Goal: Task Accomplishment & Management: Use online tool/utility

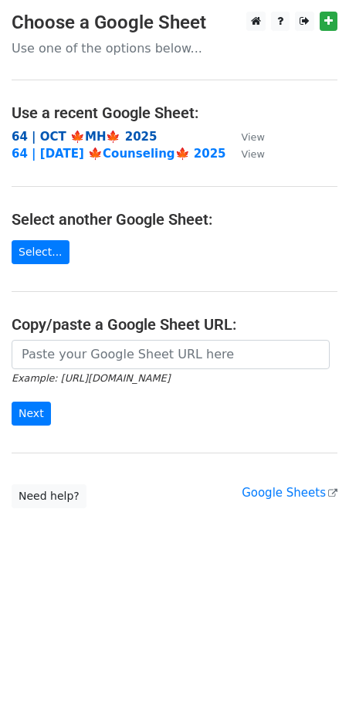
click at [90, 137] on strong "64 | OCT 🍁MH🍁 2025" at bounding box center [84, 137] width 145 height 14
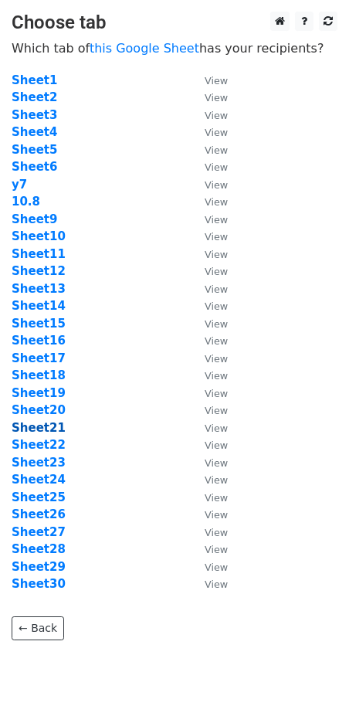
click at [45, 425] on strong "Sheet21" at bounding box center [39, 428] width 54 height 14
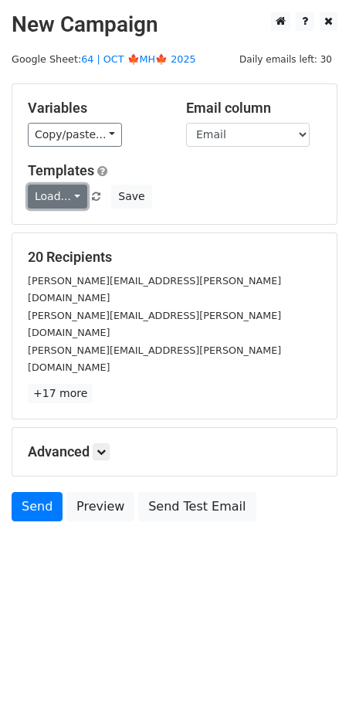
click at [47, 201] on link "Load..." at bounding box center [57, 197] width 59 height 24
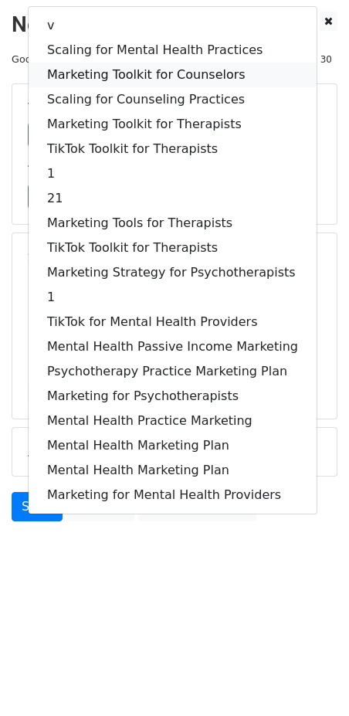
click at [140, 66] on link "Marketing Toolkit for Counselors" at bounding box center [173, 75] width 288 height 25
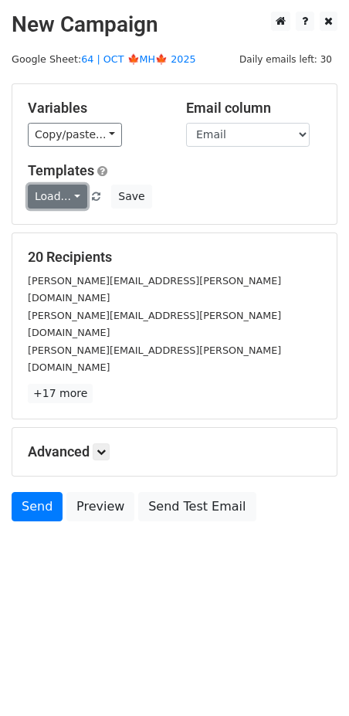
click at [59, 198] on link "Load..." at bounding box center [57, 197] width 59 height 24
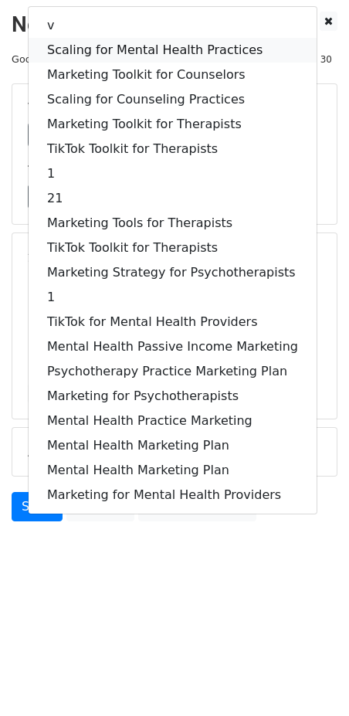
click at [140, 55] on link "Scaling for Mental Health Practices" at bounding box center [173, 50] width 288 height 25
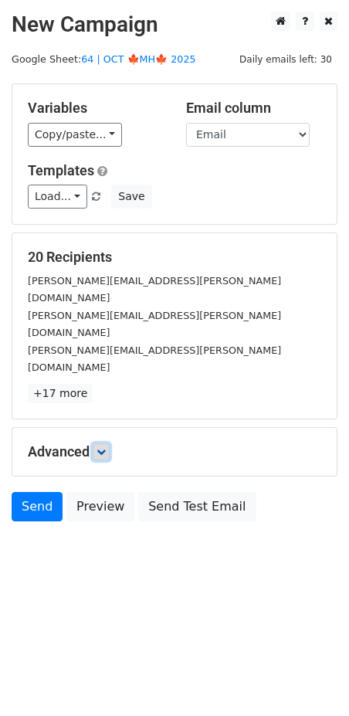
click at [106, 447] on icon at bounding box center [101, 451] width 9 height 9
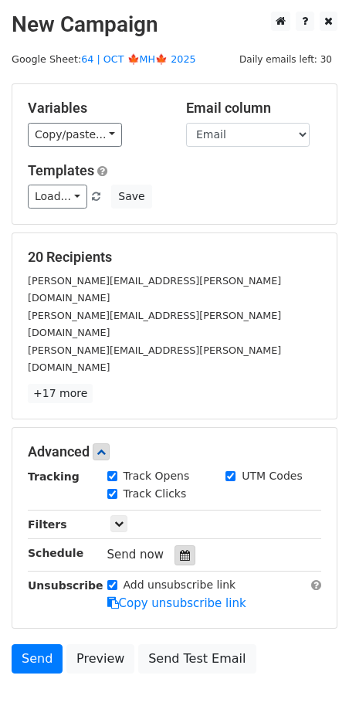
click at [180, 550] on icon at bounding box center [185, 555] width 10 height 11
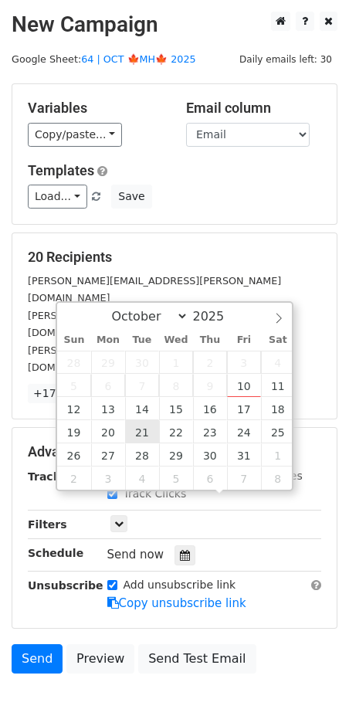
type input "2025-10-21 12:00"
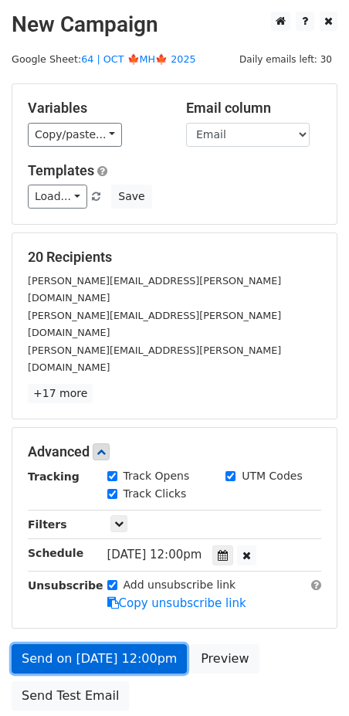
click at [66, 644] on link "Send on Oct 21 at 12:00pm" at bounding box center [99, 658] width 175 height 29
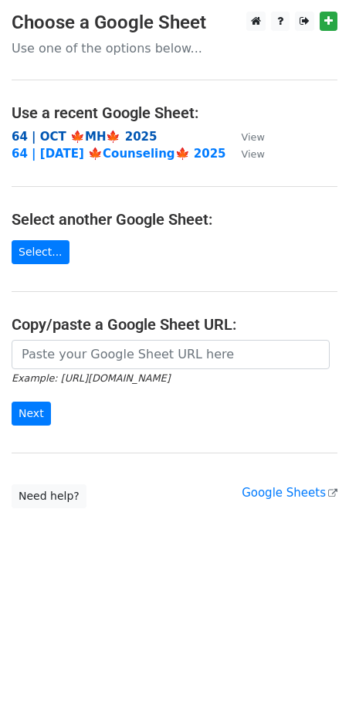
click at [107, 138] on strong "64 | OCT 🍁MH🍁 2025" at bounding box center [84, 137] width 145 height 14
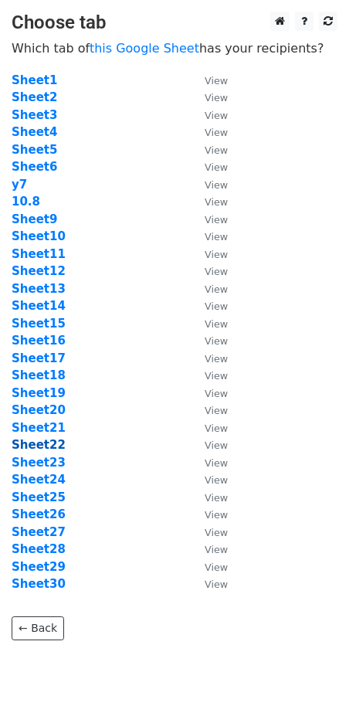
click at [49, 442] on strong "Sheet22" at bounding box center [39, 445] width 54 height 14
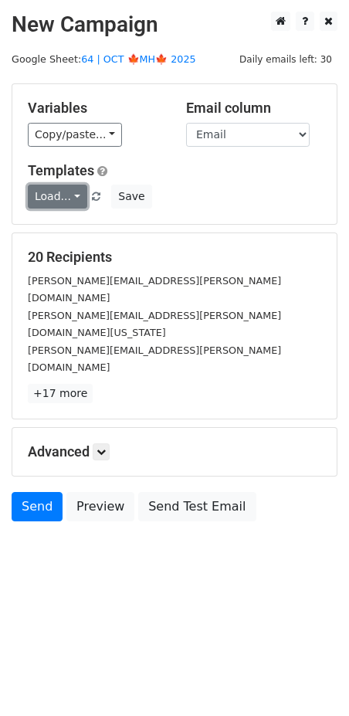
click at [52, 202] on link "Load..." at bounding box center [57, 197] width 59 height 24
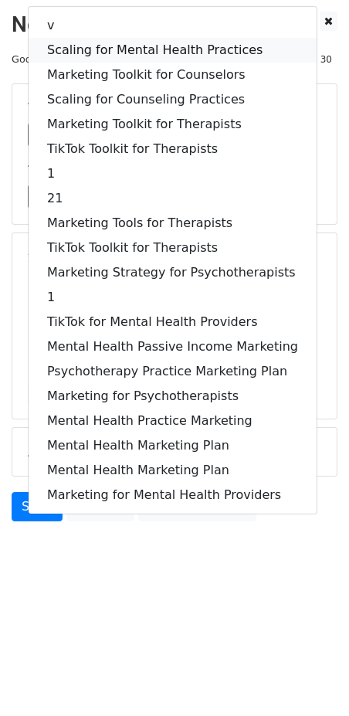
click at [121, 45] on link "Scaling for Mental Health Practices" at bounding box center [173, 50] width 288 height 25
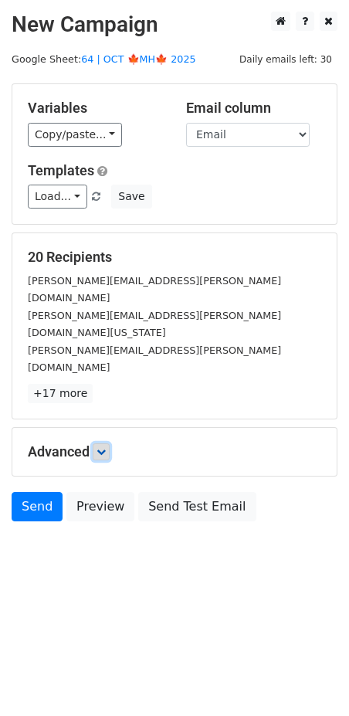
click at [105, 447] on icon at bounding box center [101, 451] width 9 height 9
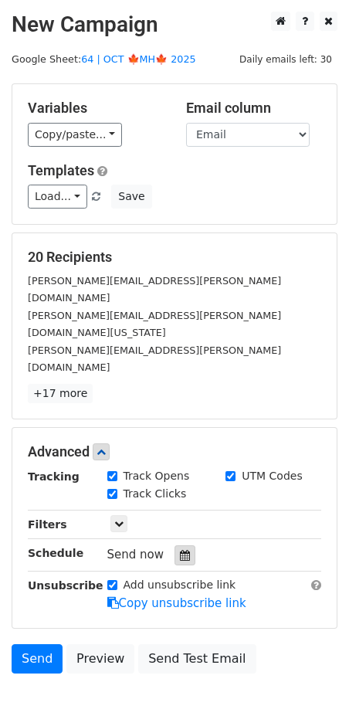
click at [180, 550] on icon at bounding box center [185, 555] width 10 height 11
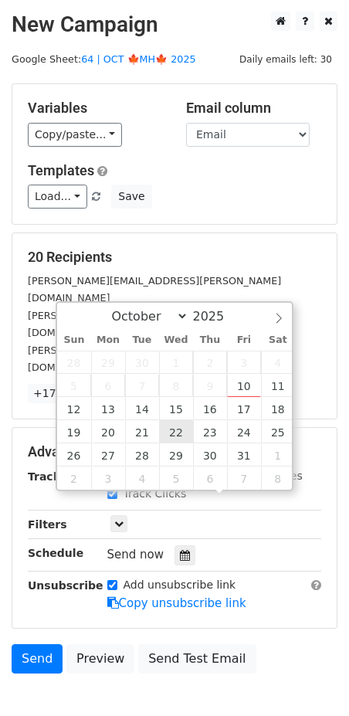
type input "2025-10-22 12:00"
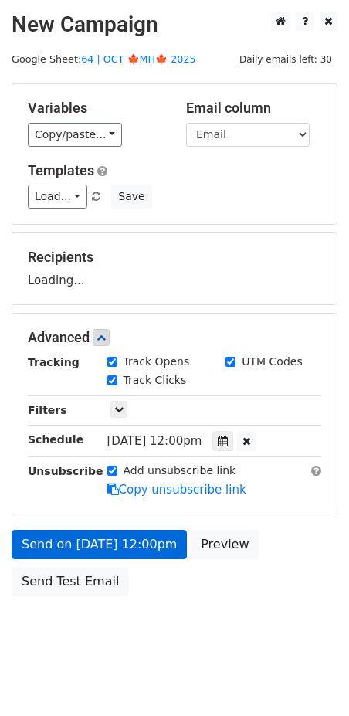
drag, startPoint x: 132, startPoint y: 519, endPoint x: 129, endPoint y: 527, distance: 8.3
click at [129, 527] on form "Variables Copy/paste... {{Name}} {{Email}} Email column Name Email Templates Lo…" at bounding box center [175, 343] width 326 height 520
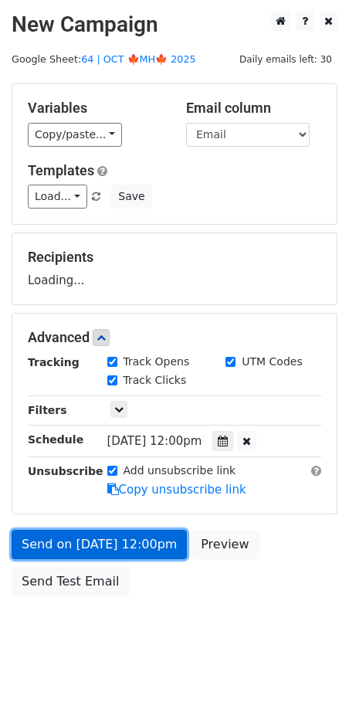
click at [122, 539] on link "Send on Oct 22 at 12:00pm" at bounding box center [99, 544] width 175 height 29
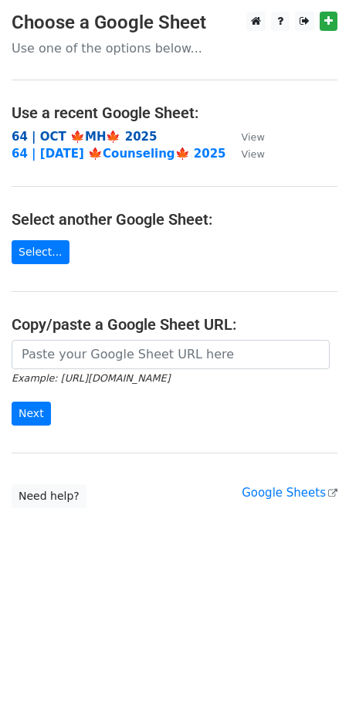
click at [96, 136] on strong "64 | OCT 🍁MH🍁 2025" at bounding box center [84, 137] width 145 height 14
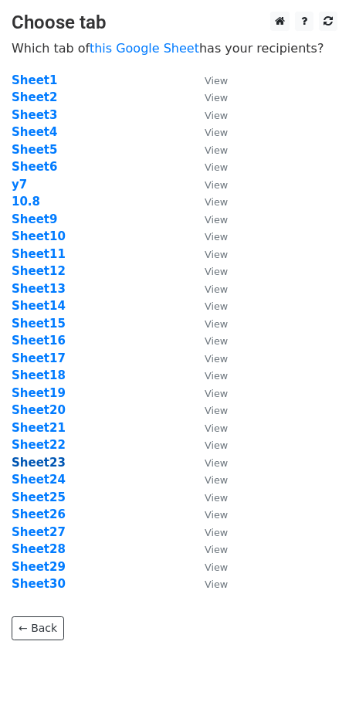
click at [50, 465] on strong "Sheet23" at bounding box center [39, 463] width 54 height 14
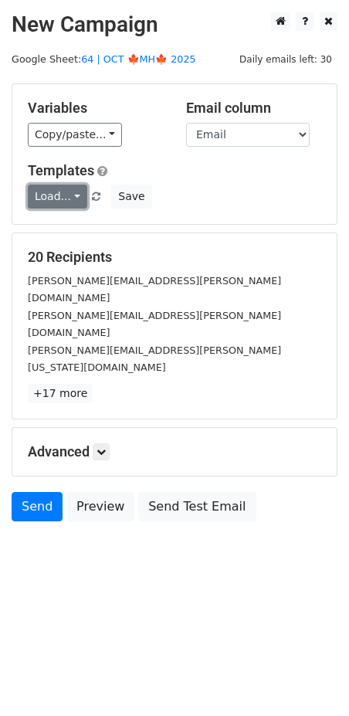
click at [52, 198] on link "Load..." at bounding box center [57, 197] width 59 height 24
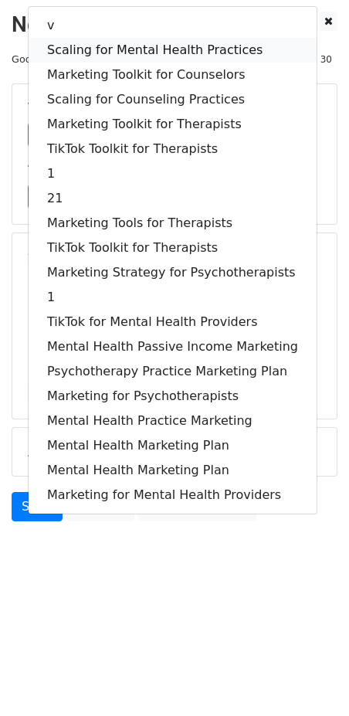
click at [117, 42] on link "Scaling for Mental Health Practices" at bounding box center [173, 50] width 288 height 25
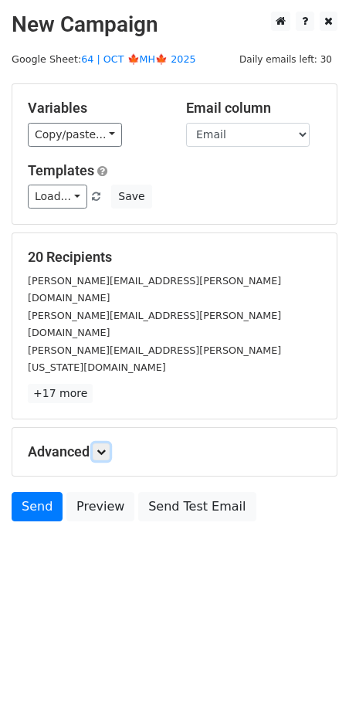
drag, startPoint x: 111, startPoint y: 400, endPoint x: 124, endPoint y: 428, distance: 30.4
click at [110, 443] on link at bounding box center [101, 451] width 17 height 17
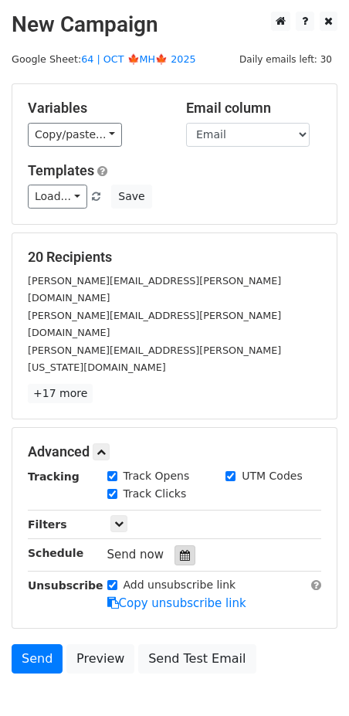
click at [174, 545] on div at bounding box center [184, 555] width 21 height 20
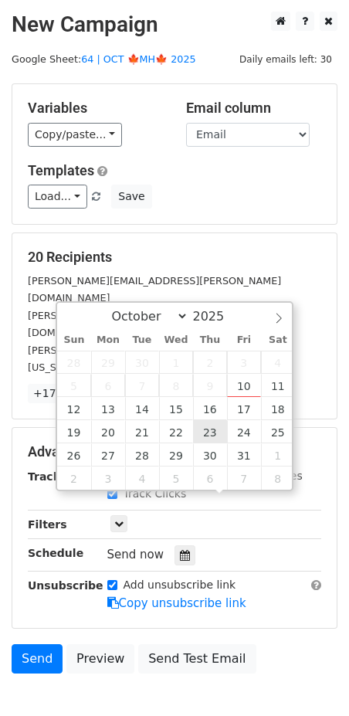
type input "2025-10-23 12:00"
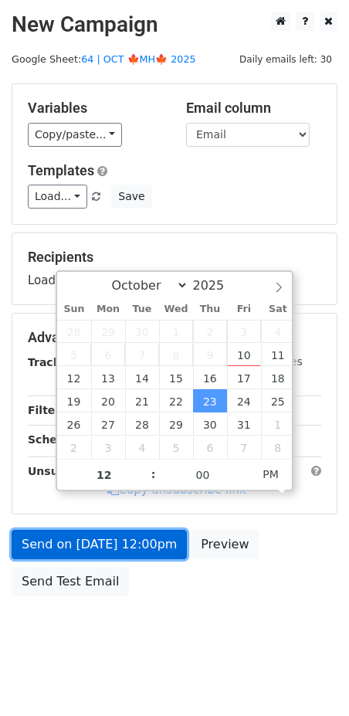
click at [121, 540] on link "Send on Oct 23 at 12:00pm" at bounding box center [99, 544] width 175 height 29
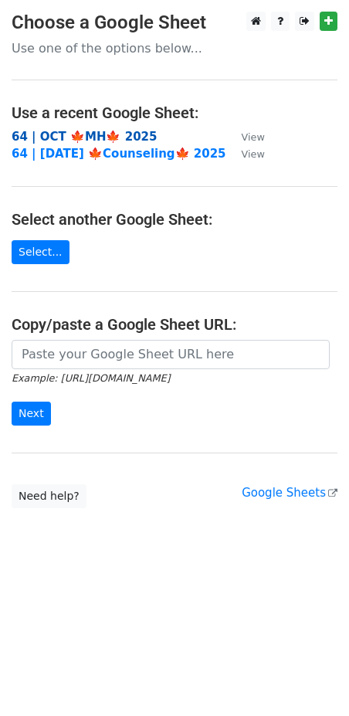
click at [116, 133] on strong "64 | OCT 🍁MH🍁 2025" at bounding box center [84, 137] width 145 height 14
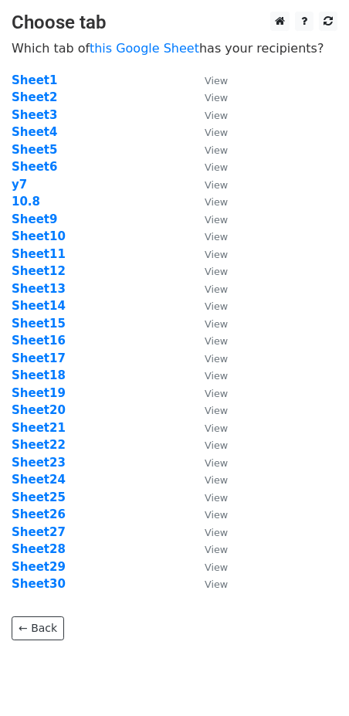
click at [154, 218] on td "Sheet9" at bounding box center [101, 220] width 178 height 18
click at [56, 476] on strong "Sheet24" at bounding box center [39, 479] width 54 height 14
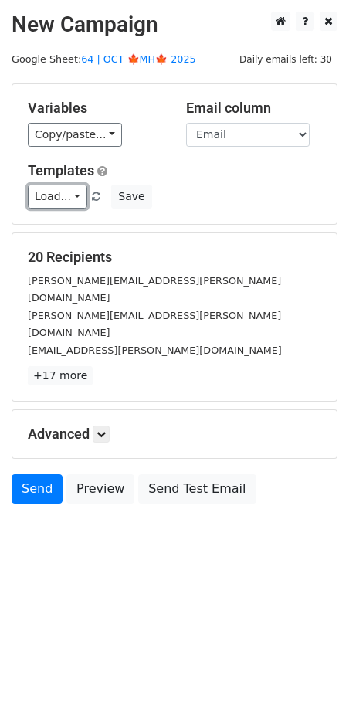
click at [68, 191] on link "Load..." at bounding box center [57, 197] width 59 height 24
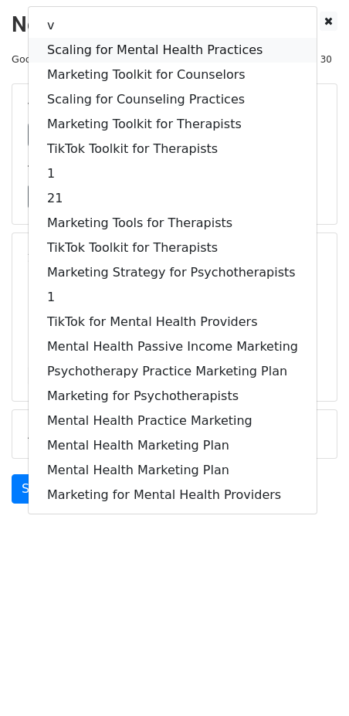
click at [133, 51] on link "Scaling for Mental Health Practices" at bounding box center [173, 50] width 288 height 25
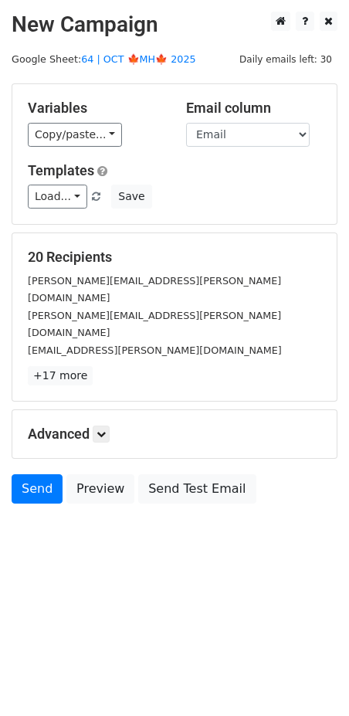
click at [113, 425] on h5 "Advanced" at bounding box center [174, 433] width 293 height 17
drag, startPoint x: 103, startPoint y: 395, endPoint x: 136, endPoint y: 445, distance: 59.5
click at [103, 429] on icon at bounding box center [101, 433] width 9 height 9
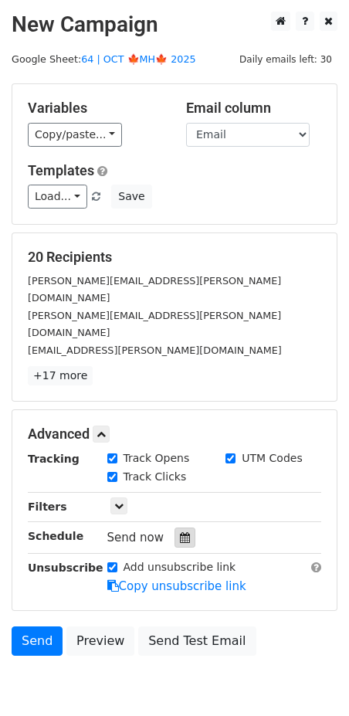
click at [178, 527] on div at bounding box center [184, 537] width 21 height 20
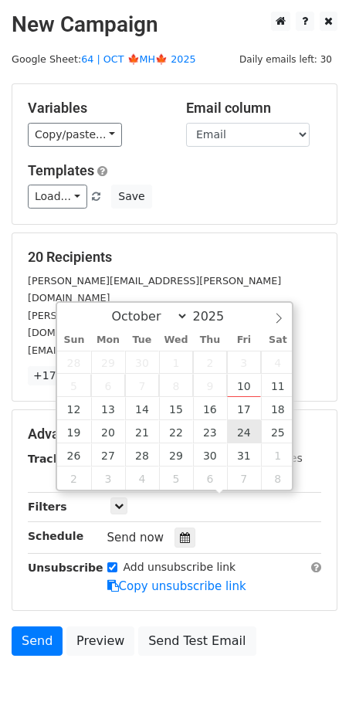
type input "2025-10-24 12:00"
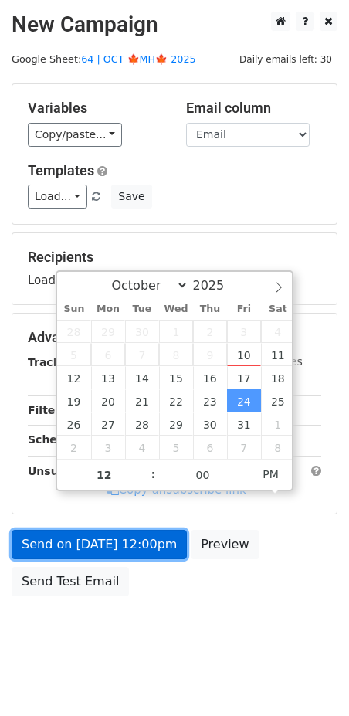
click at [168, 533] on link "Send on Oct 24 at 12:00pm" at bounding box center [99, 544] width 175 height 29
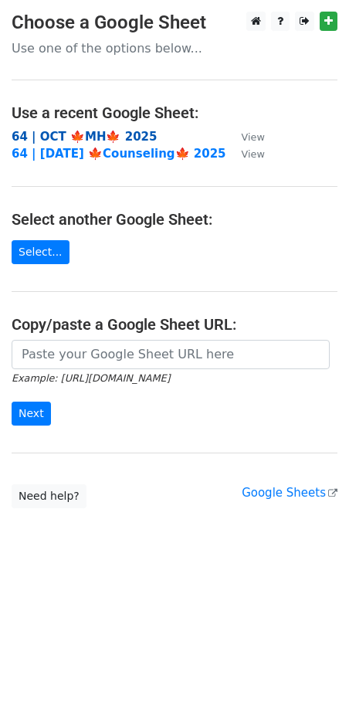
click at [112, 130] on strong "64 | OCT 🍁MH🍁 2025" at bounding box center [84, 137] width 145 height 14
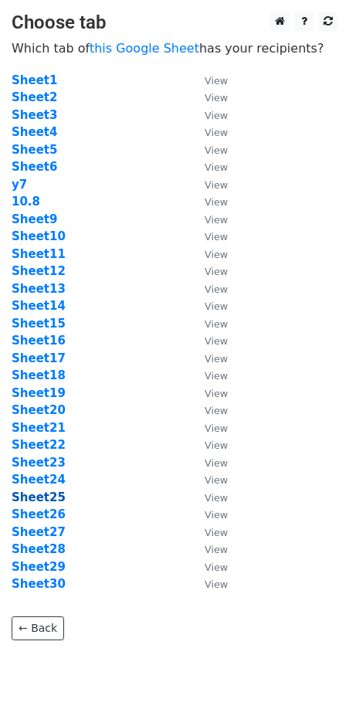
click at [39, 493] on strong "Sheet25" at bounding box center [39, 497] width 54 height 14
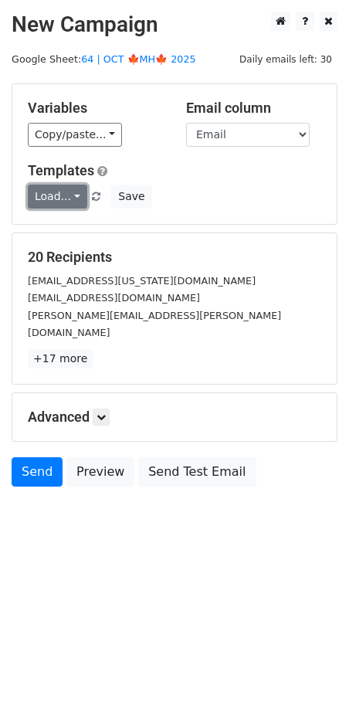
click at [66, 193] on link "Load..." at bounding box center [57, 197] width 59 height 24
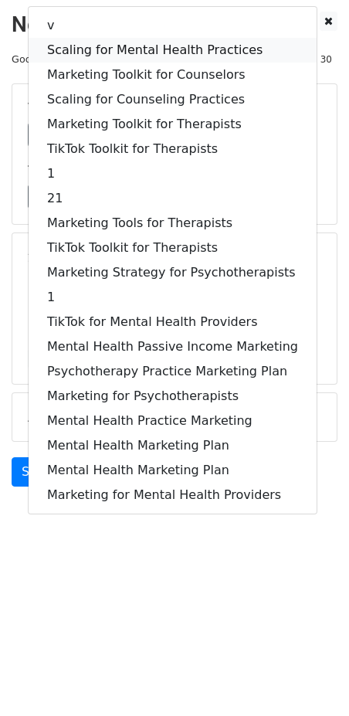
click at [118, 46] on link "Scaling for Mental Health Practices" at bounding box center [173, 50] width 288 height 25
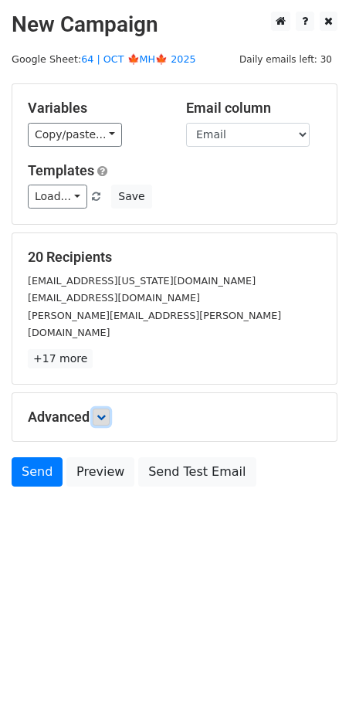
click at [106, 412] on icon at bounding box center [101, 416] width 9 height 9
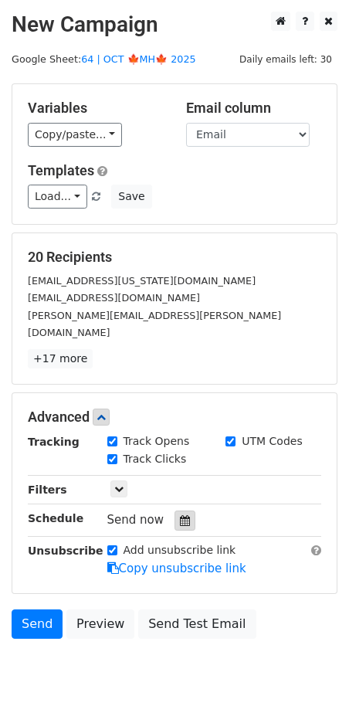
click at [185, 510] on div at bounding box center [184, 520] width 21 height 20
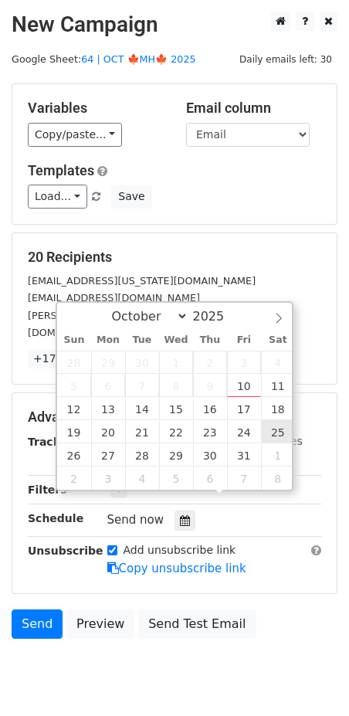
type input "2025-10-25 12:00"
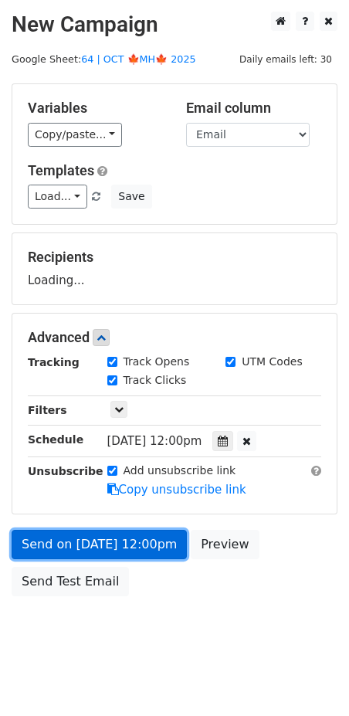
click at [135, 544] on link "Send on Oct 25 at 12:00pm" at bounding box center [99, 544] width 175 height 29
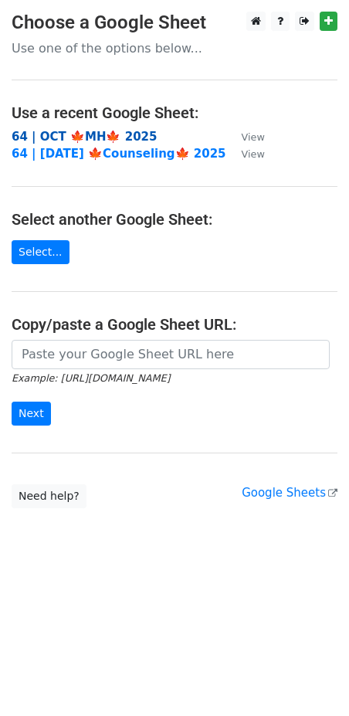
click at [130, 135] on strong "64 | OCT 🍁MH🍁 2025" at bounding box center [84, 137] width 145 height 14
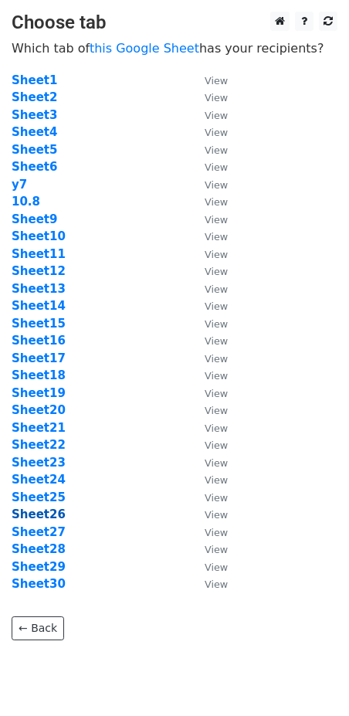
click at [43, 513] on strong "Sheet26" at bounding box center [39, 514] width 54 height 14
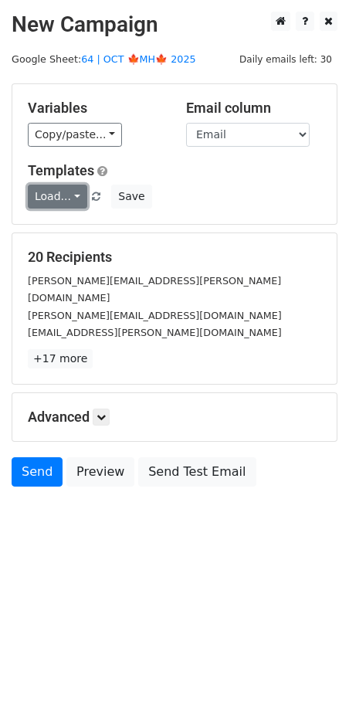
click at [46, 196] on link "Load..." at bounding box center [57, 197] width 59 height 24
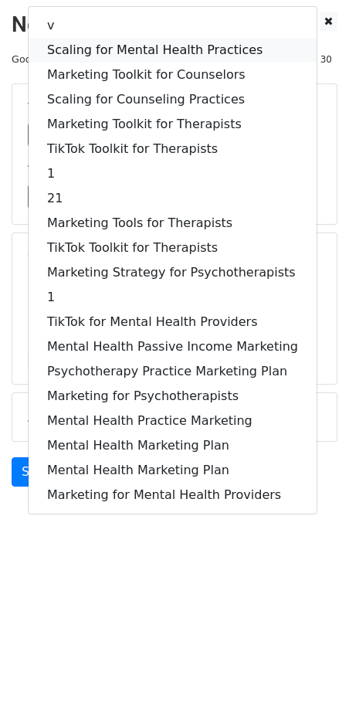
click at [98, 54] on link "Scaling for Mental Health Practices" at bounding box center [173, 50] width 288 height 25
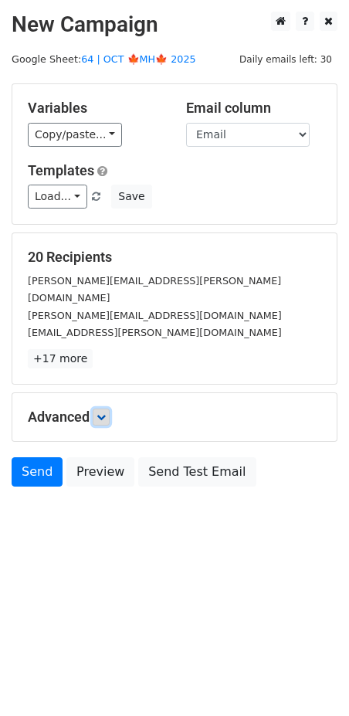
click at [106, 412] on icon at bounding box center [101, 416] width 9 height 9
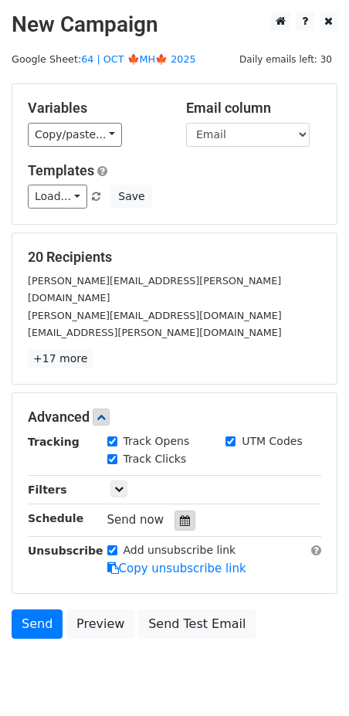
click at [185, 510] on div at bounding box center [184, 520] width 21 height 20
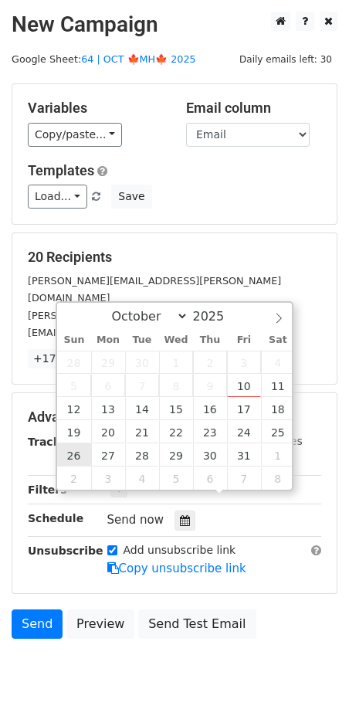
type input "[DATE] 12:00"
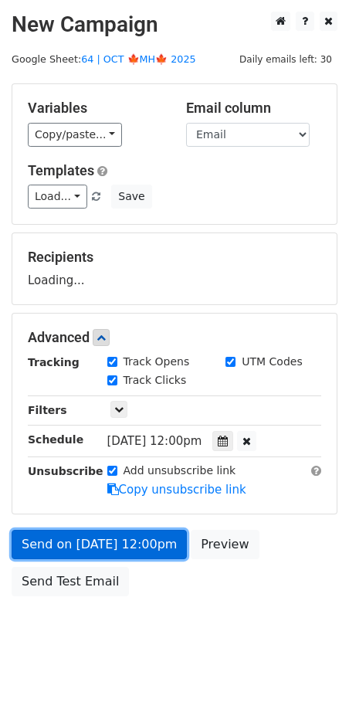
click at [93, 553] on link "Send on [DATE] 12:00pm" at bounding box center [99, 544] width 175 height 29
